Goal: Find specific page/section: Find specific page/section

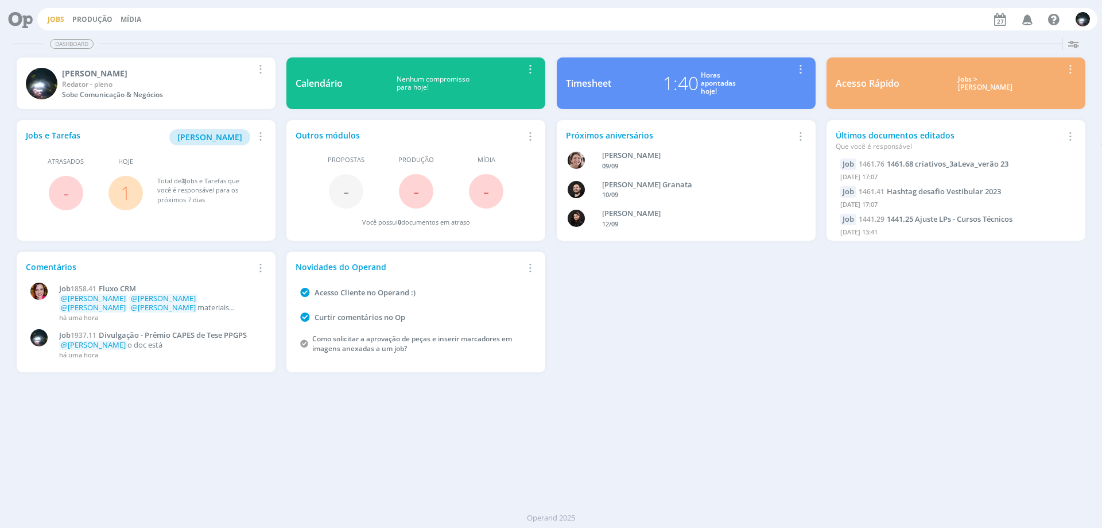
click at [55, 21] on link "Jobs" at bounding box center [56, 19] width 17 height 10
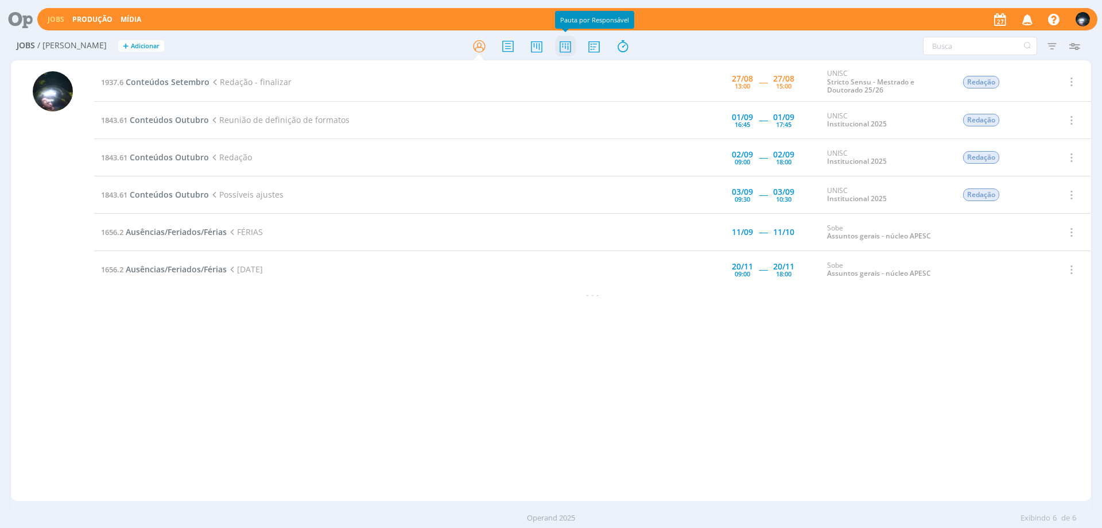
click at [565, 48] on icon at bounding box center [565, 46] width 21 height 22
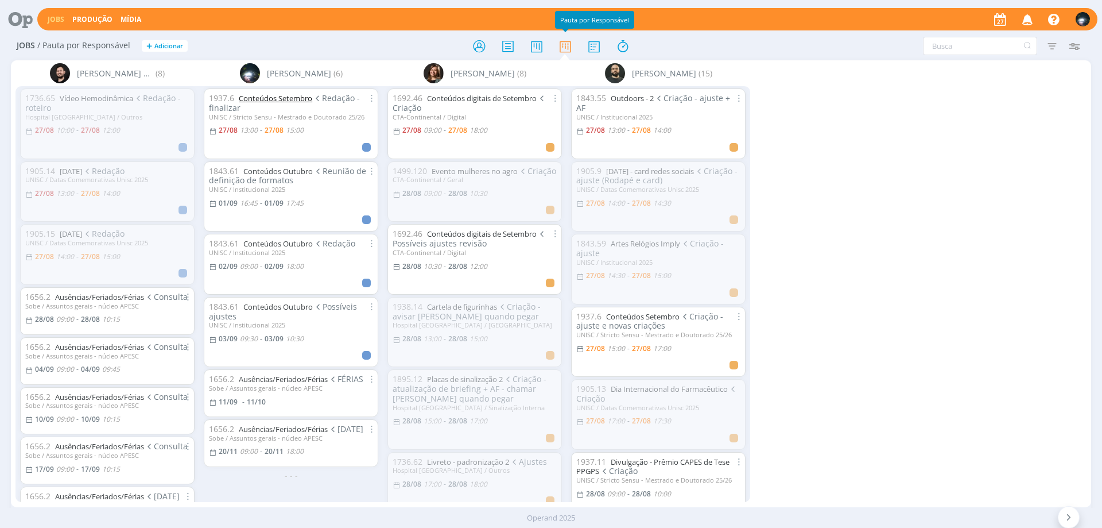
click at [303, 99] on link "Conteúdos Setembro" at bounding box center [275, 98] width 73 height 10
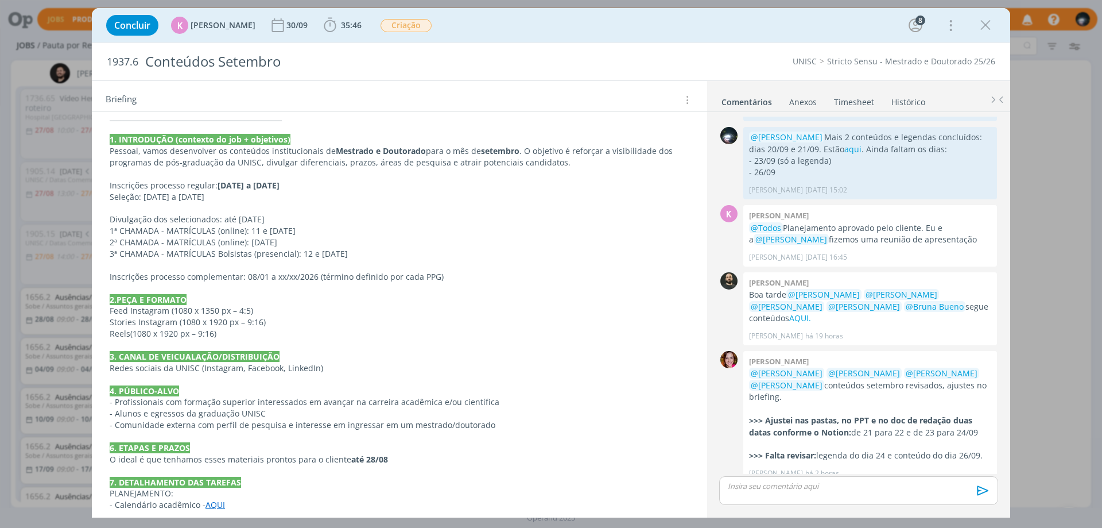
scroll to position [402, 0]
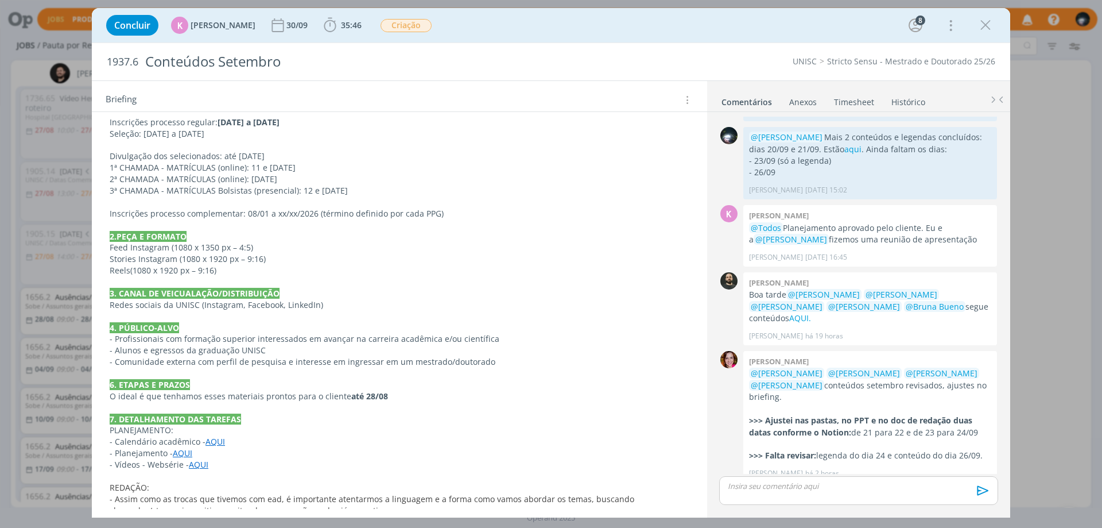
click at [183, 453] on link "AQUI" at bounding box center [183, 452] width 20 height 11
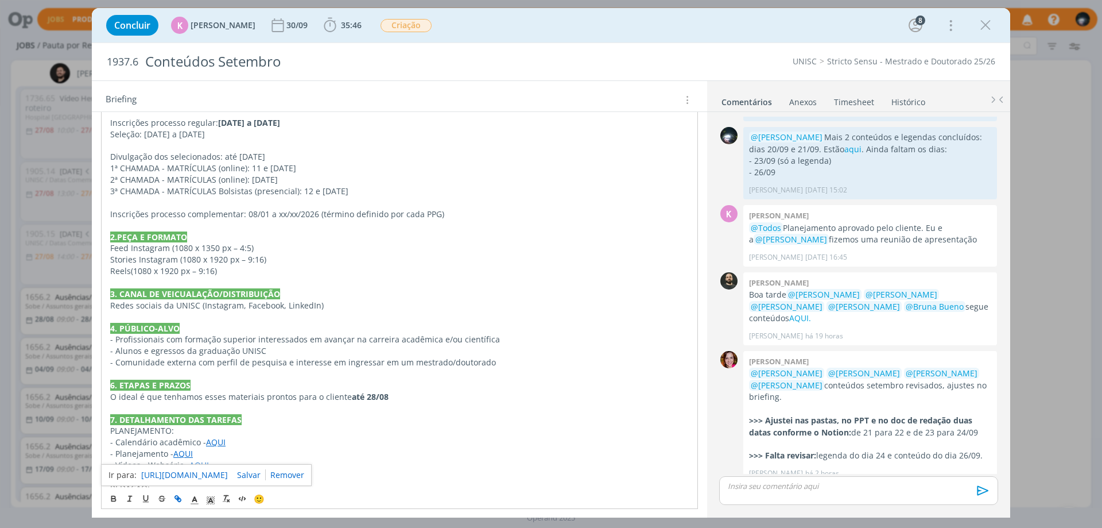
click at [201, 473] on link "[URL][DOMAIN_NAME]" at bounding box center [184, 474] width 87 height 15
